Goal: Task Accomplishment & Management: Complete application form

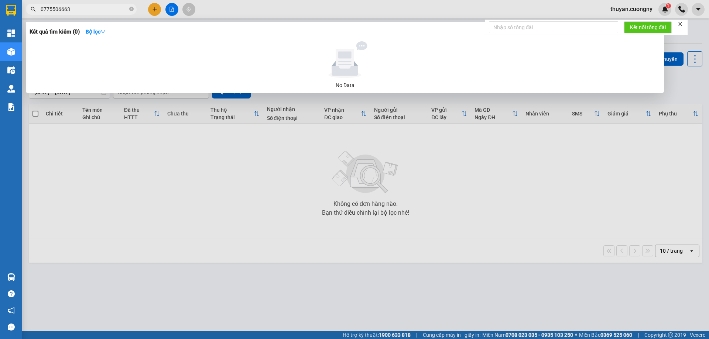
click at [156, 6] on div at bounding box center [354, 169] width 709 height 339
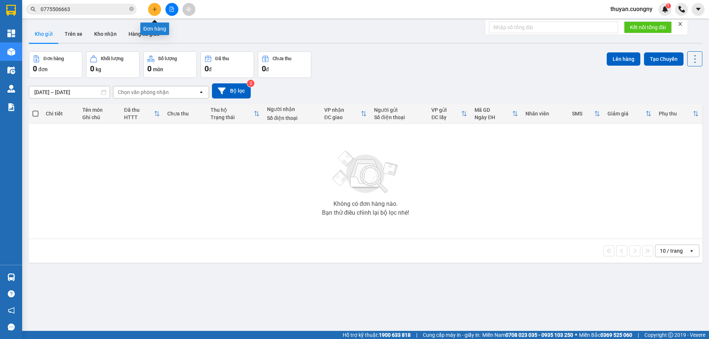
click at [157, 7] on button at bounding box center [154, 9] width 13 height 13
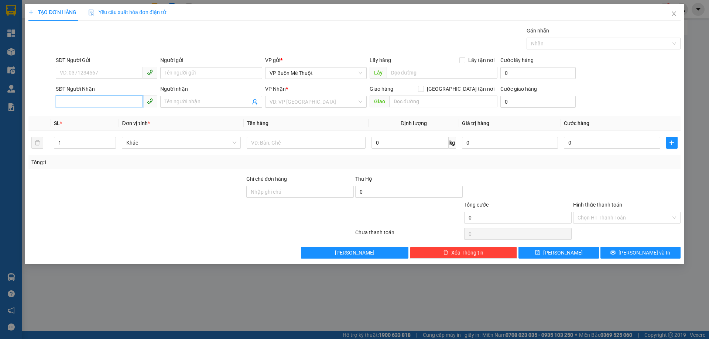
click at [76, 106] on input "SĐT Người Nhận" at bounding box center [99, 102] width 87 height 12
type input "0938478978"
click at [204, 100] on input "Người nhận" at bounding box center [207, 102] width 85 height 8
type input "[PERSON_NAME]"
click at [316, 106] on input "search" at bounding box center [312, 101] width 87 height 11
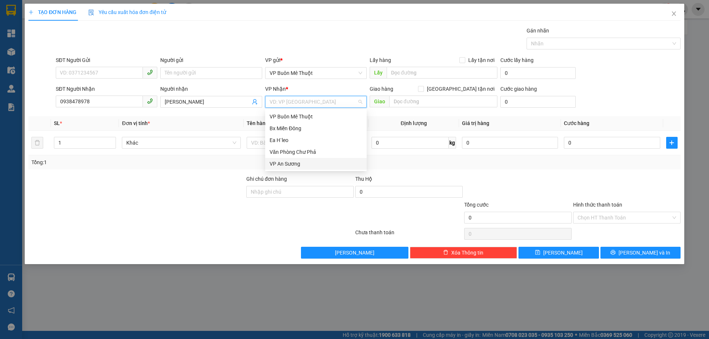
click at [298, 163] on div "VP An Sương" at bounding box center [315, 164] width 93 height 8
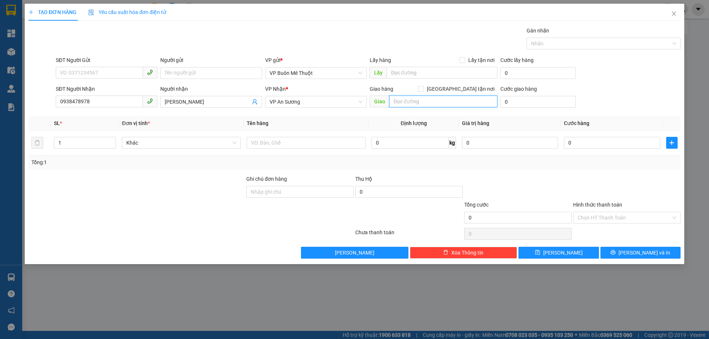
click at [417, 99] on input "text" at bounding box center [443, 102] width 108 height 12
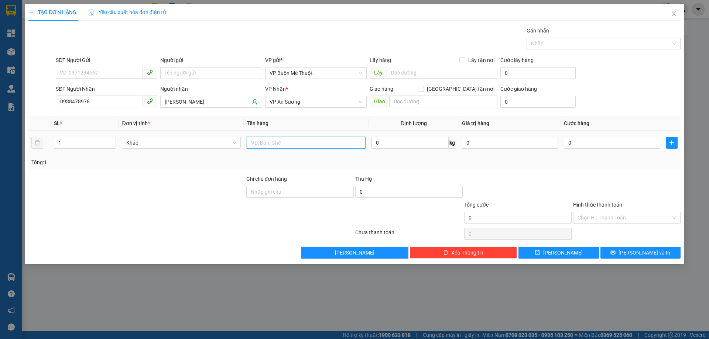
click at [268, 144] on input "text" at bounding box center [306, 143] width 119 height 12
type input "1 thùng sầu riêng"
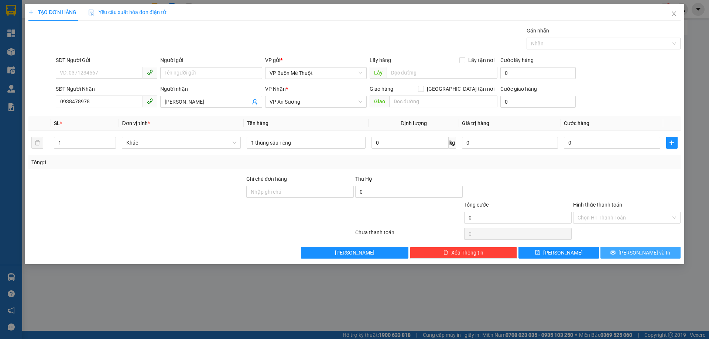
click at [645, 255] on span "[PERSON_NAME] và In" at bounding box center [644, 253] width 52 height 8
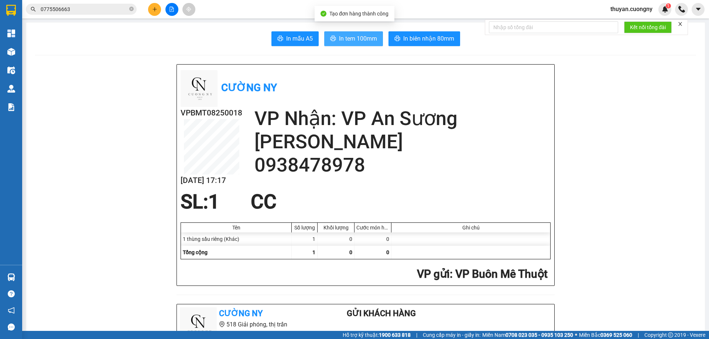
click at [347, 38] on span "In tem 100mm" at bounding box center [358, 38] width 38 height 9
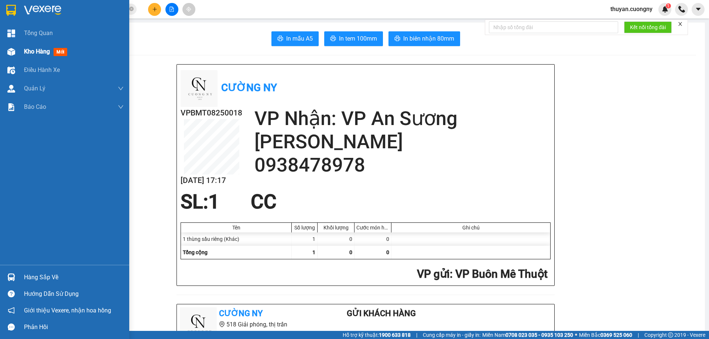
click at [35, 58] on div "Kho hàng mới" at bounding box center [74, 51] width 100 height 18
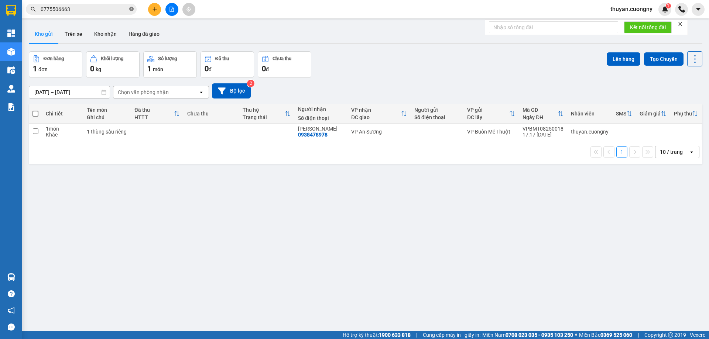
click at [130, 11] on icon "close-circle" at bounding box center [131, 9] width 4 height 4
click at [118, 8] on input "text" at bounding box center [84, 9] width 87 height 8
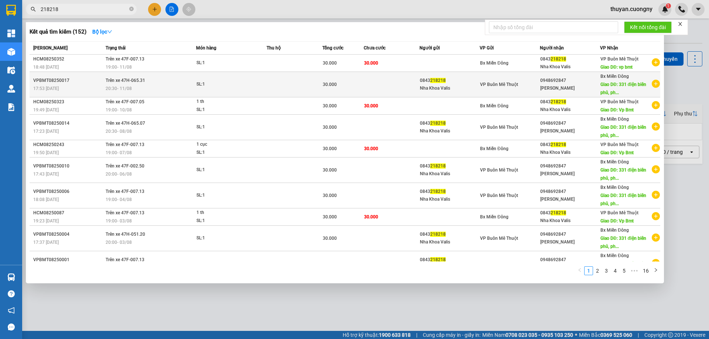
type input "218218"
click at [494, 83] on span "VP Buôn Mê Thuột" at bounding box center [499, 84] width 38 height 5
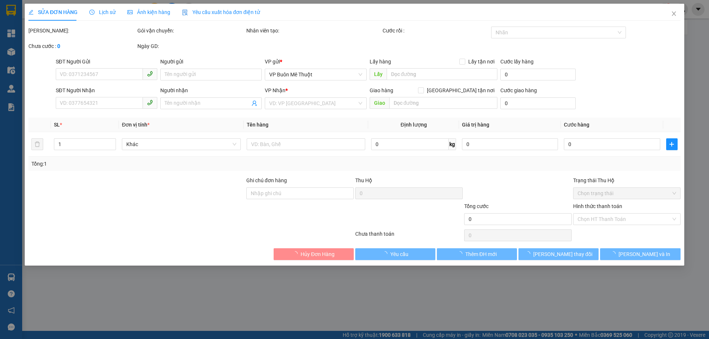
type input "0843218218"
type input "Nha Khoa Valis"
type input "0948692847"
type input "[PERSON_NAME]"
type input "[STREET_ADDRESS]"
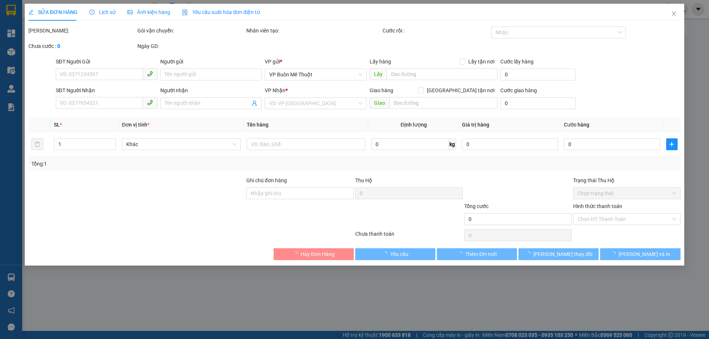
type input "30.000"
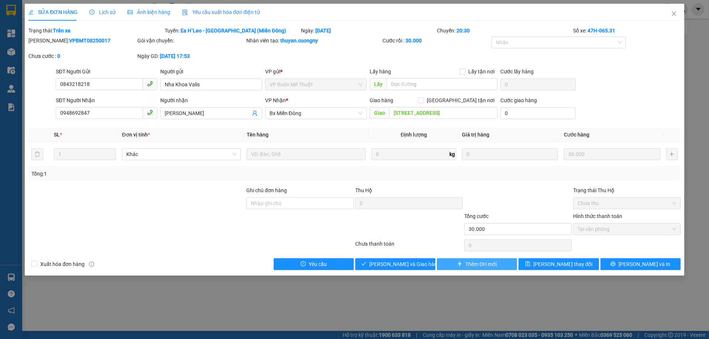
click at [478, 263] on span "Thêm ĐH mới" at bounding box center [480, 264] width 31 height 8
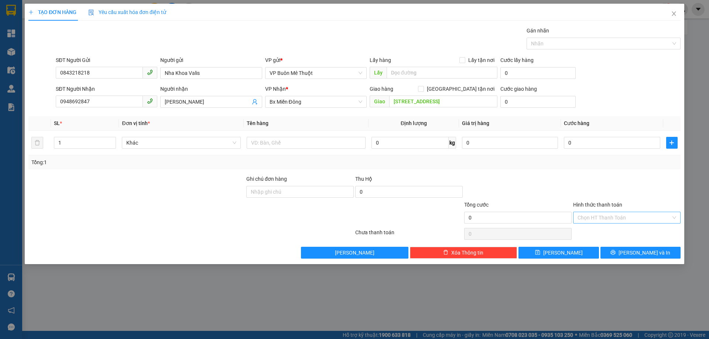
click at [612, 219] on input "Hình thức thanh toán" at bounding box center [623, 217] width 93 height 11
click at [606, 234] on div "Tại văn phòng" at bounding box center [626, 232] width 99 height 8
click at [584, 141] on input "0" at bounding box center [612, 143] width 96 height 12
type input "3"
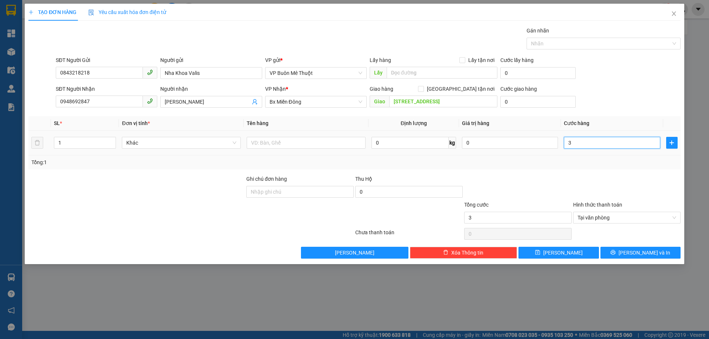
type input "30"
type input "300"
type input "3.000"
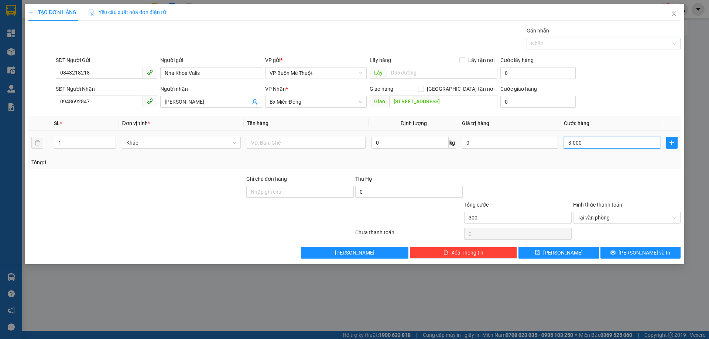
type input "3.000"
type input "30.000"
click at [634, 255] on span "[PERSON_NAME] và In" at bounding box center [644, 253] width 52 height 8
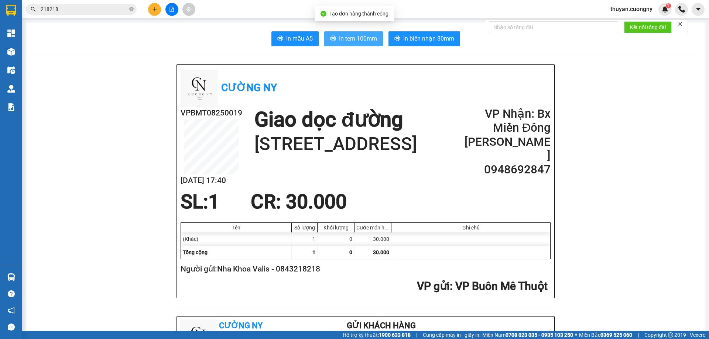
click at [341, 40] on span "In tem 100mm" at bounding box center [358, 38] width 38 height 9
